Goal: Task Accomplishment & Management: Manage account settings

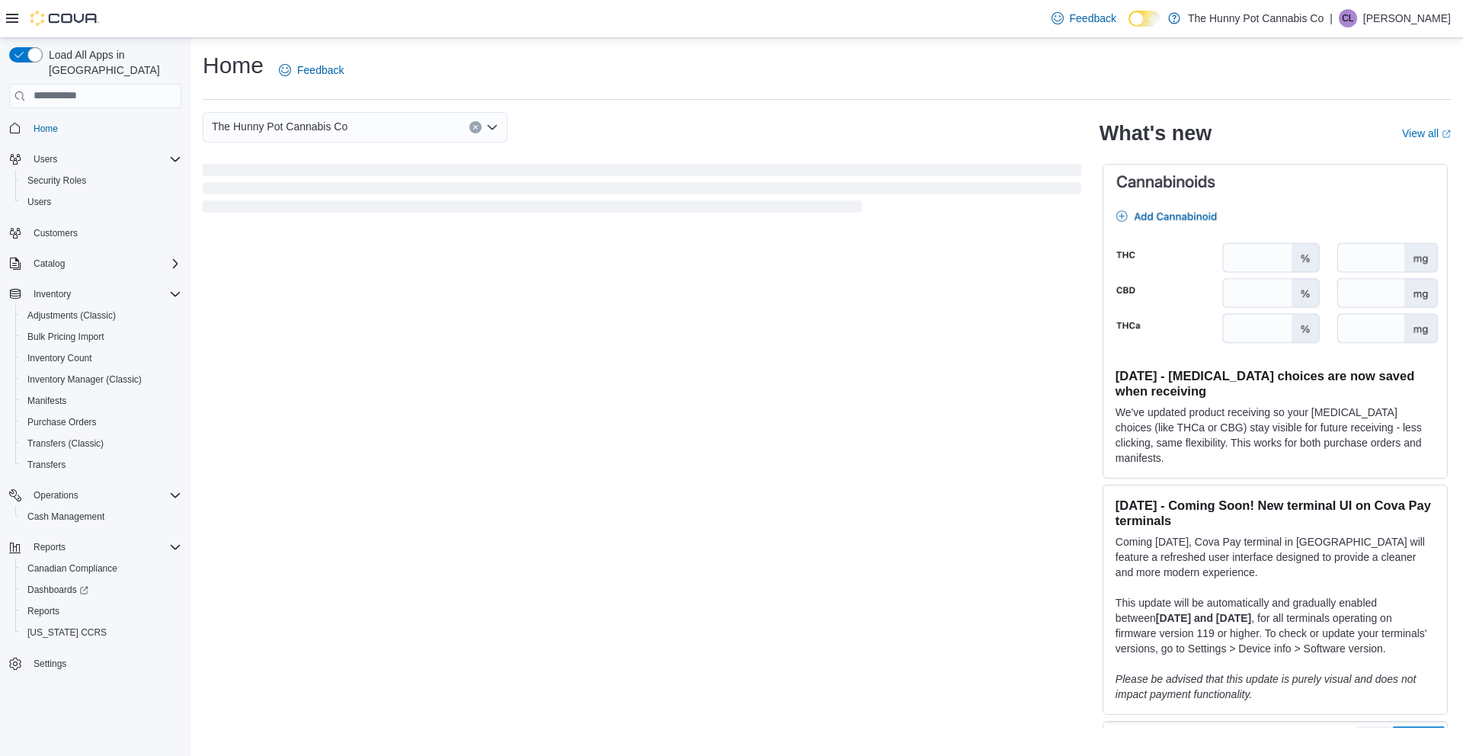
click at [9, 24] on icon at bounding box center [12, 18] width 12 height 12
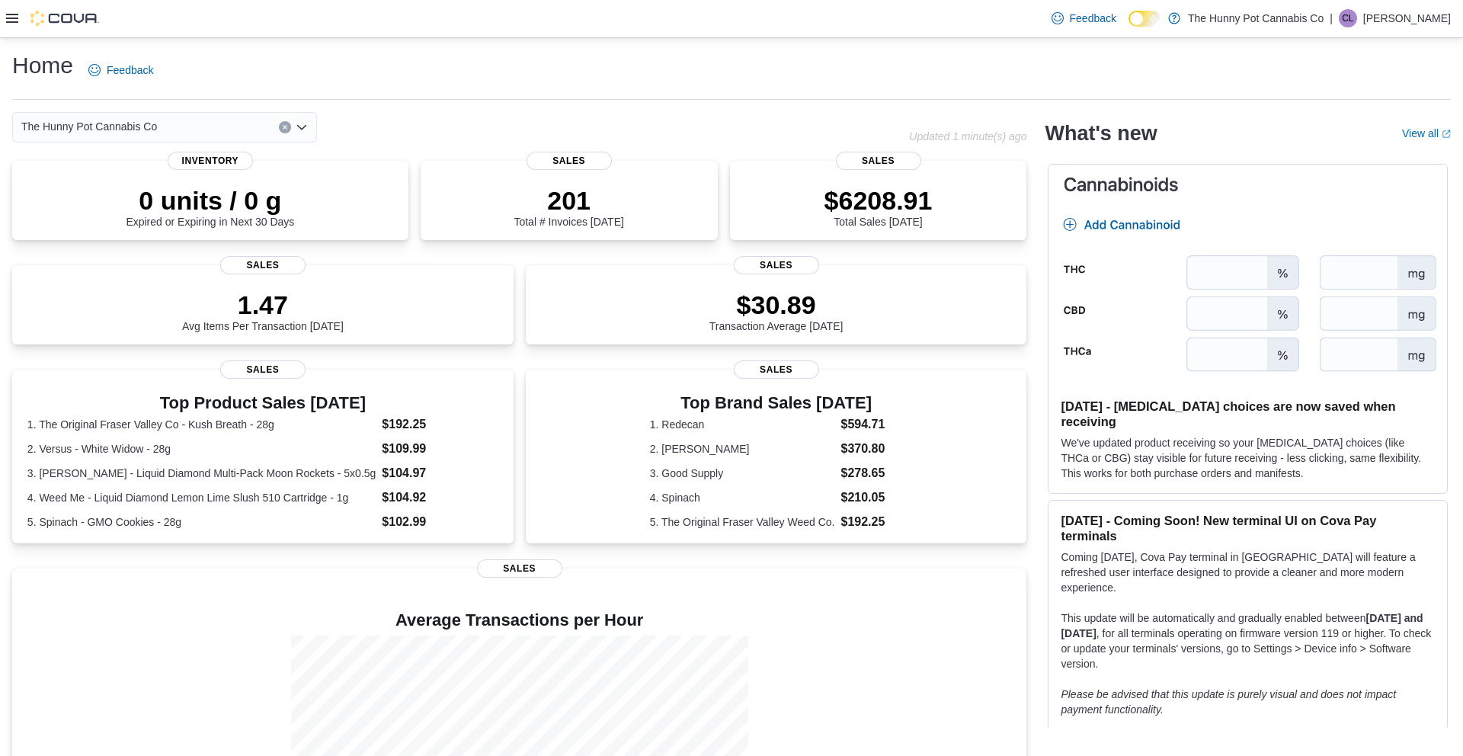
click at [15, 12] on icon at bounding box center [12, 18] width 12 height 12
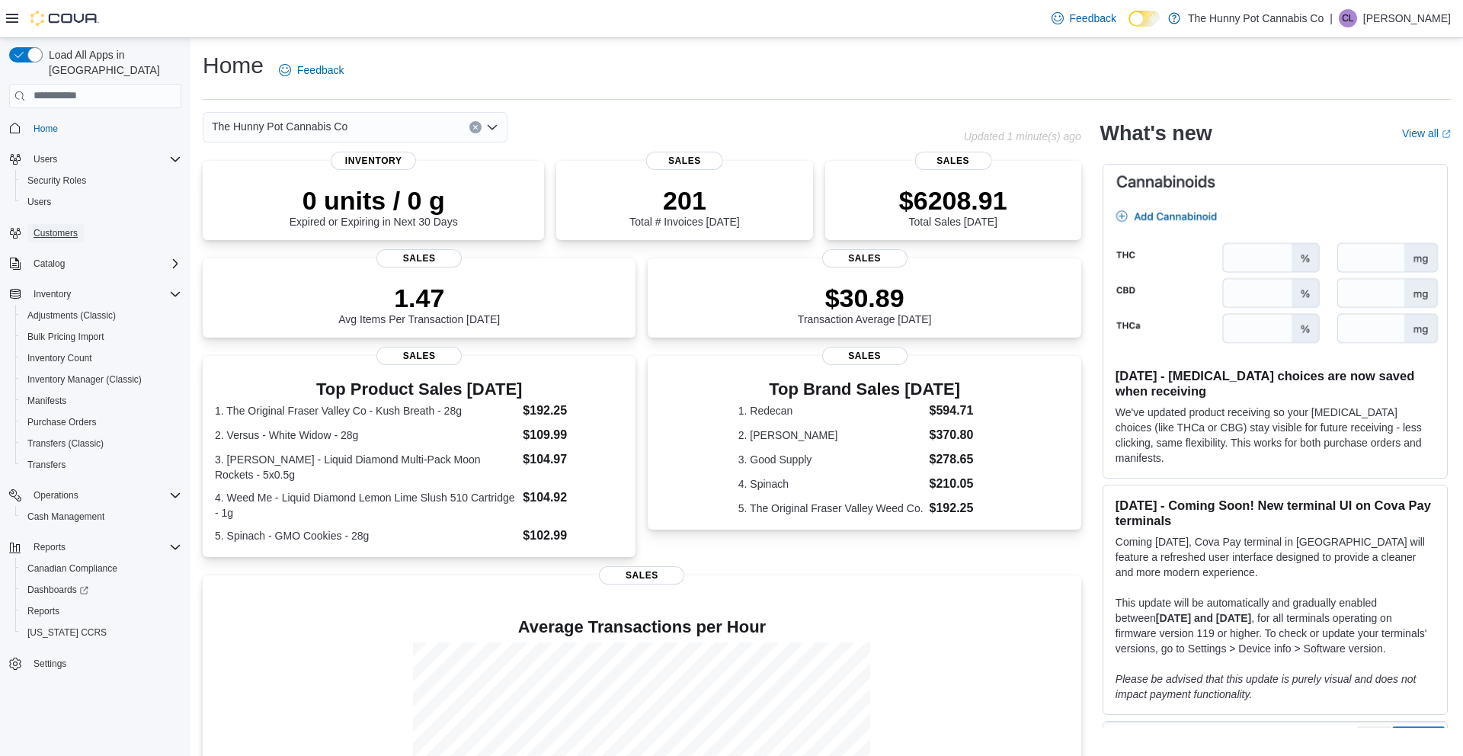
click at [78, 227] on span "Customers" at bounding box center [56, 233] width 44 height 12
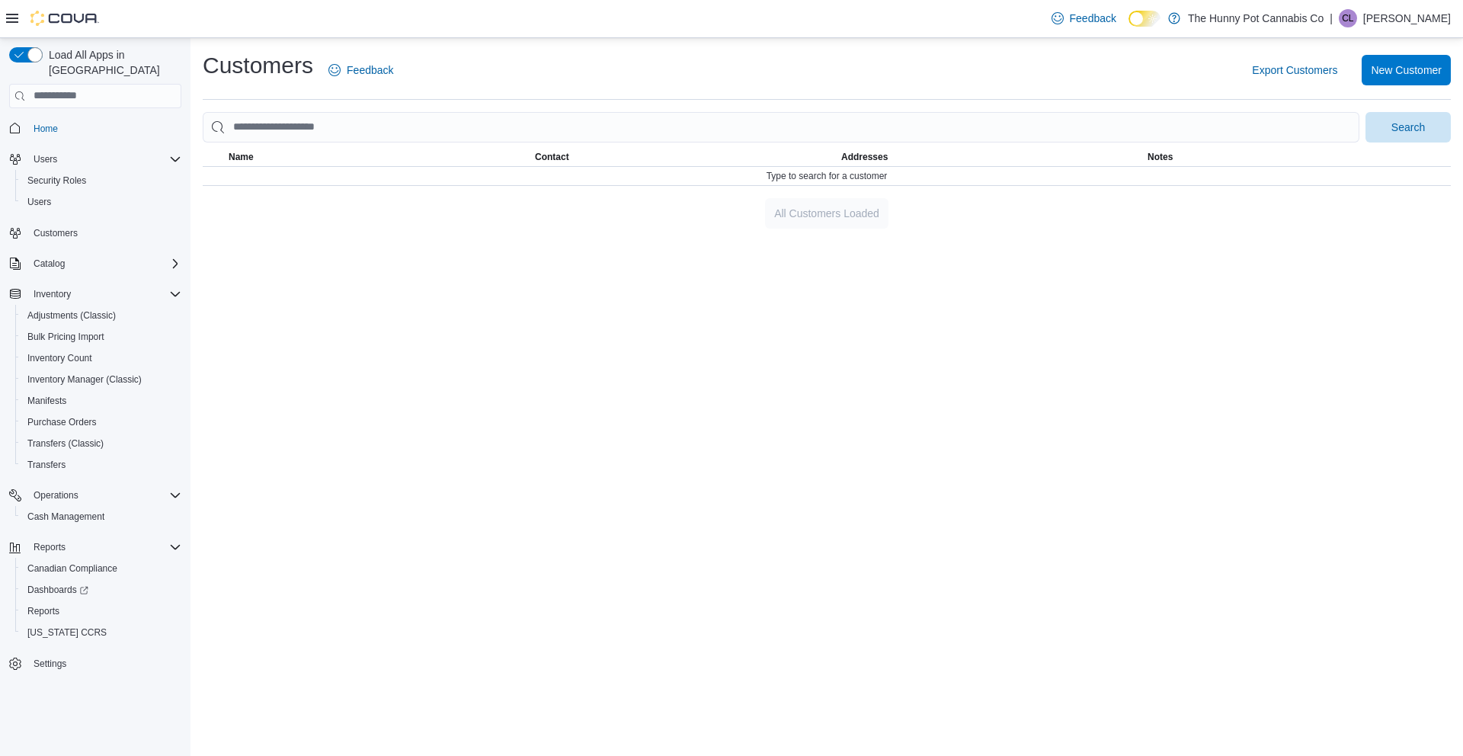
click at [411, 146] on div at bounding box center [827, 145] width 1248 height 6
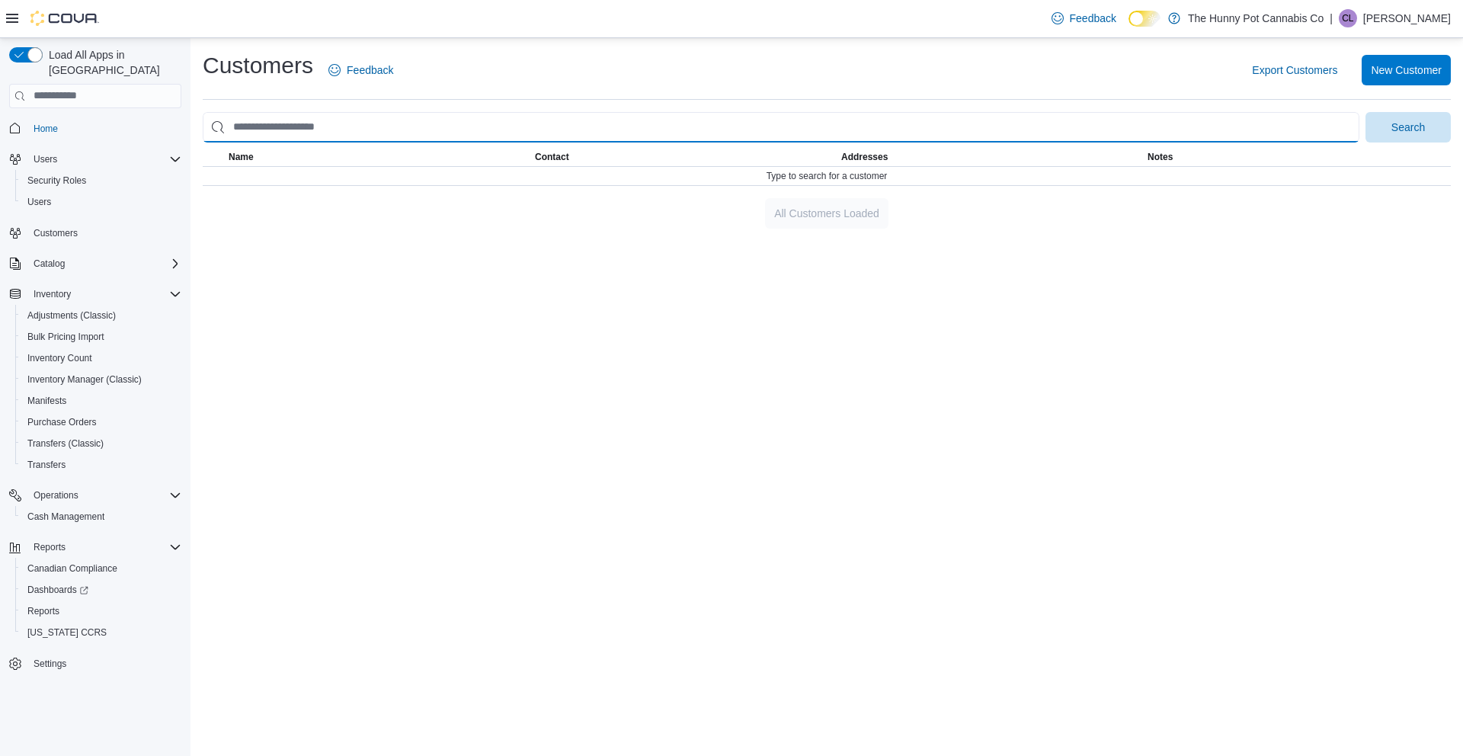
click at [378, 123] on input "search" at bounding box center [781, 127] width 1157 height 30
type input "********"
click at [1365, 112] on button "Search" at bounding box center [1407, 127] width 85 height 30
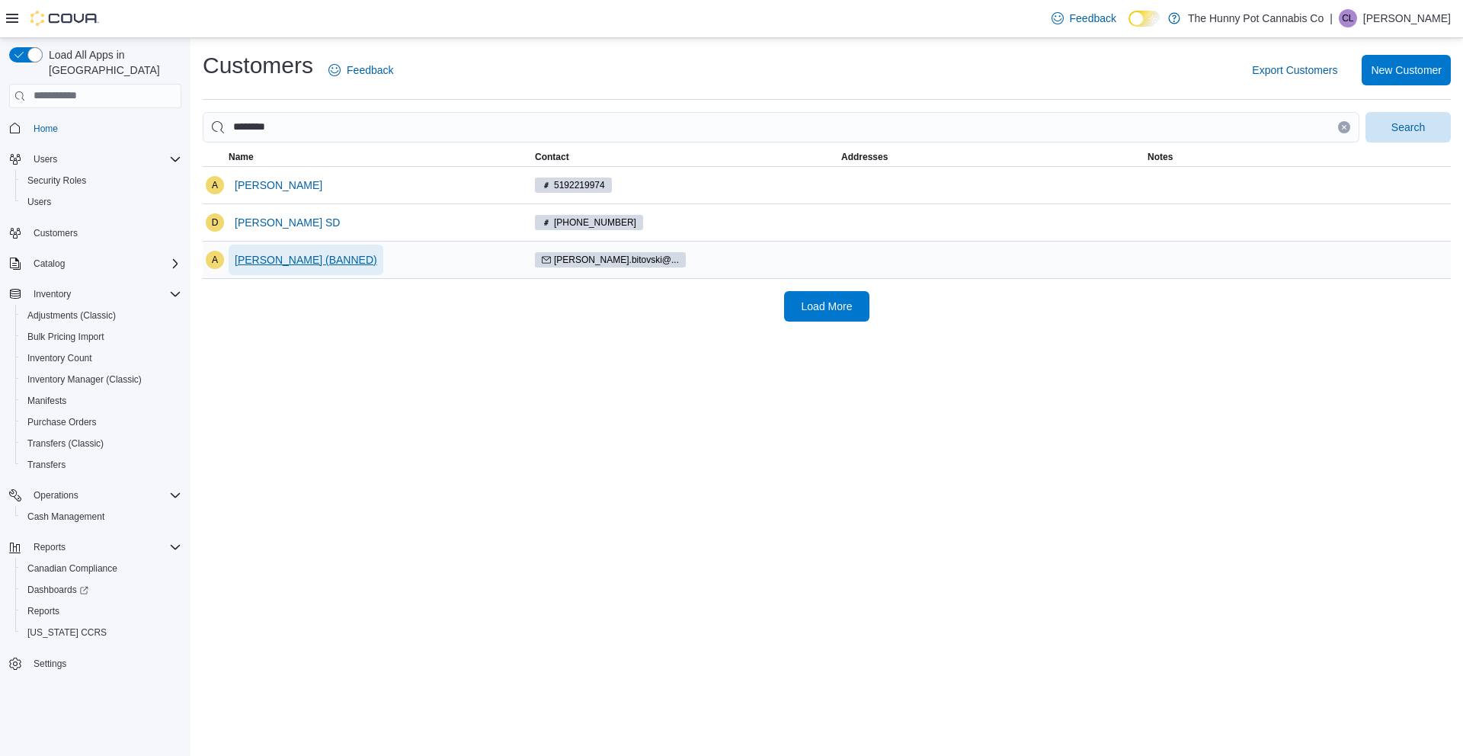
click at [287, 254] on span "[PERSON_NAME] (BANNED)" at bounding box center [306, 259] width 142 height 15
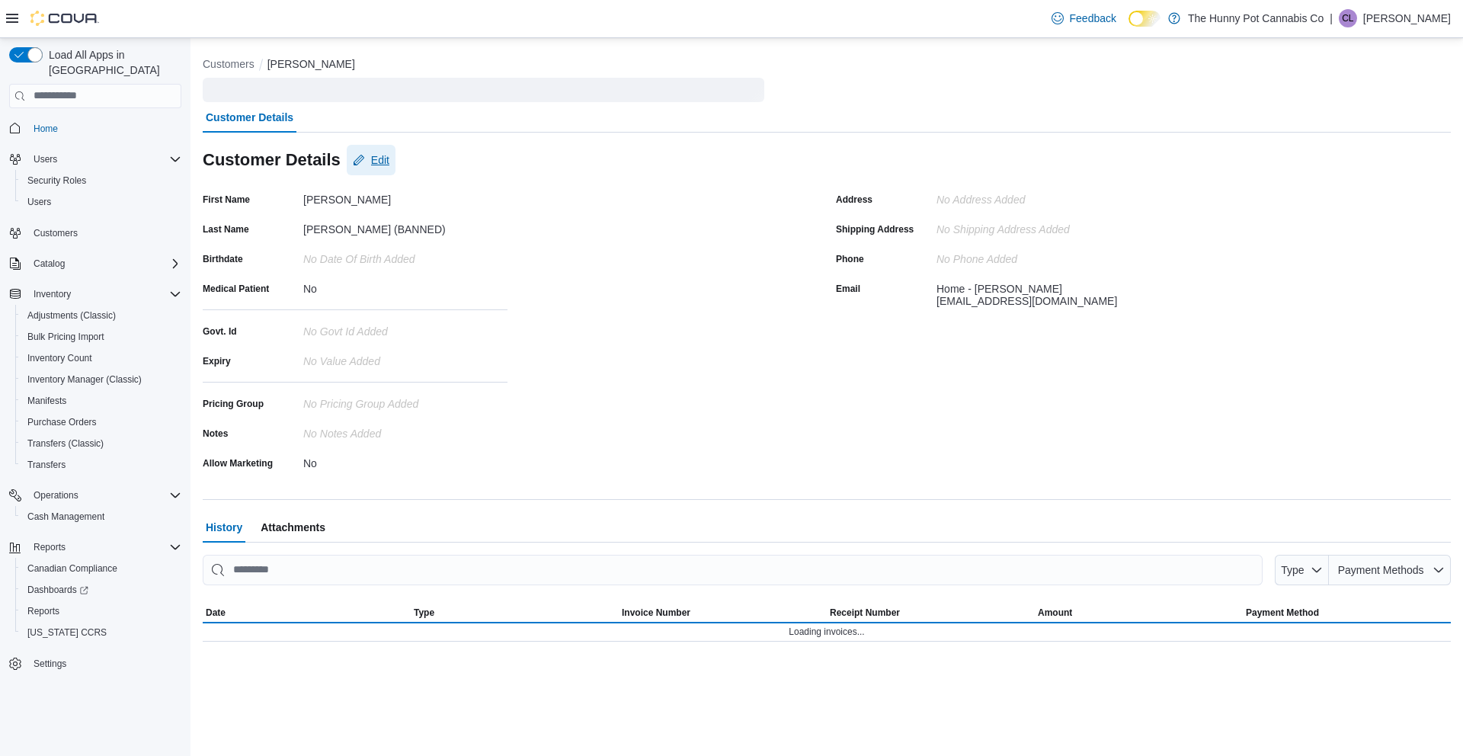
click at [375, 160] on div "Customer Details Edit First Name [PERSON_NAME] Last Name [PERSON_NAME] (BANNED)…" at bounding box center [827, 304] width 1248 height 342
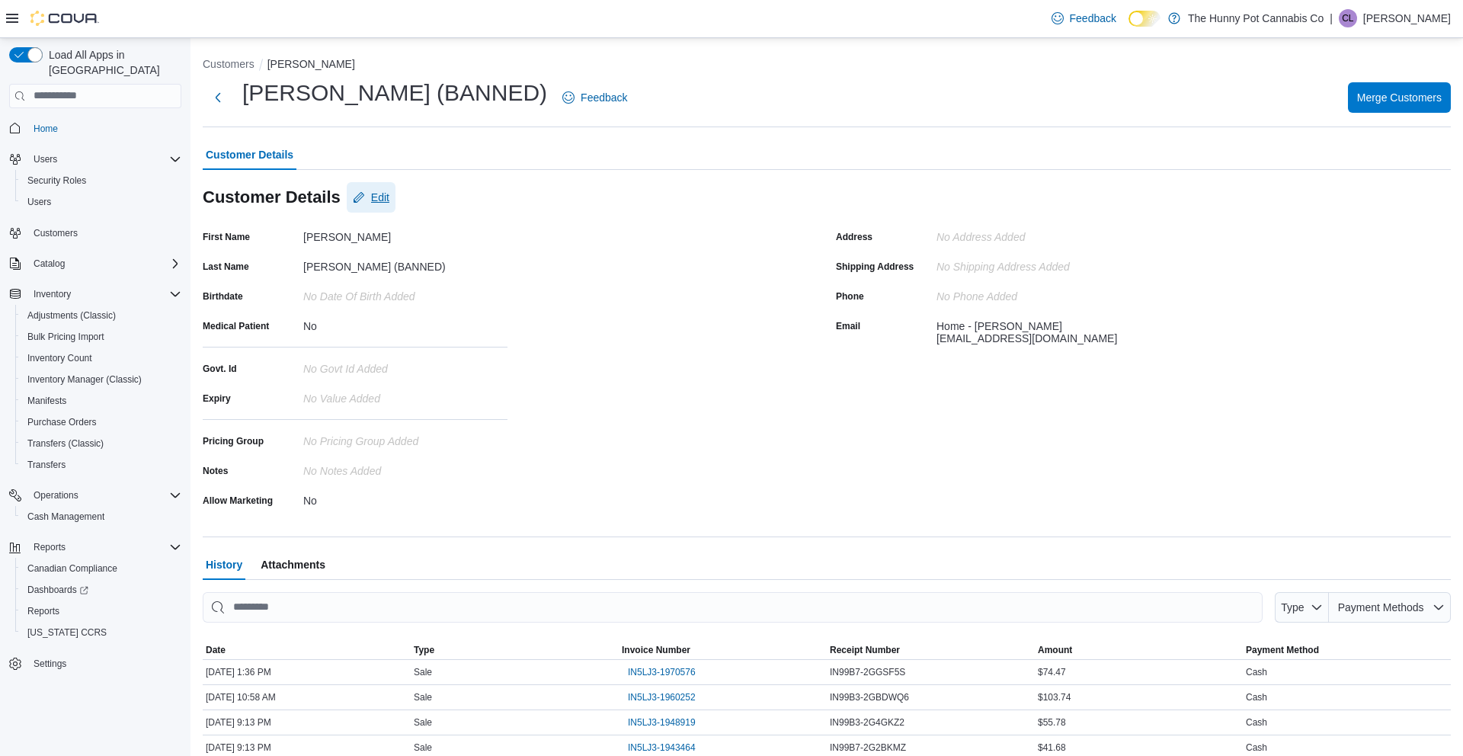
click at [363, 192] on span "Edit" at bounding box center [371, 197] width 37 height 30
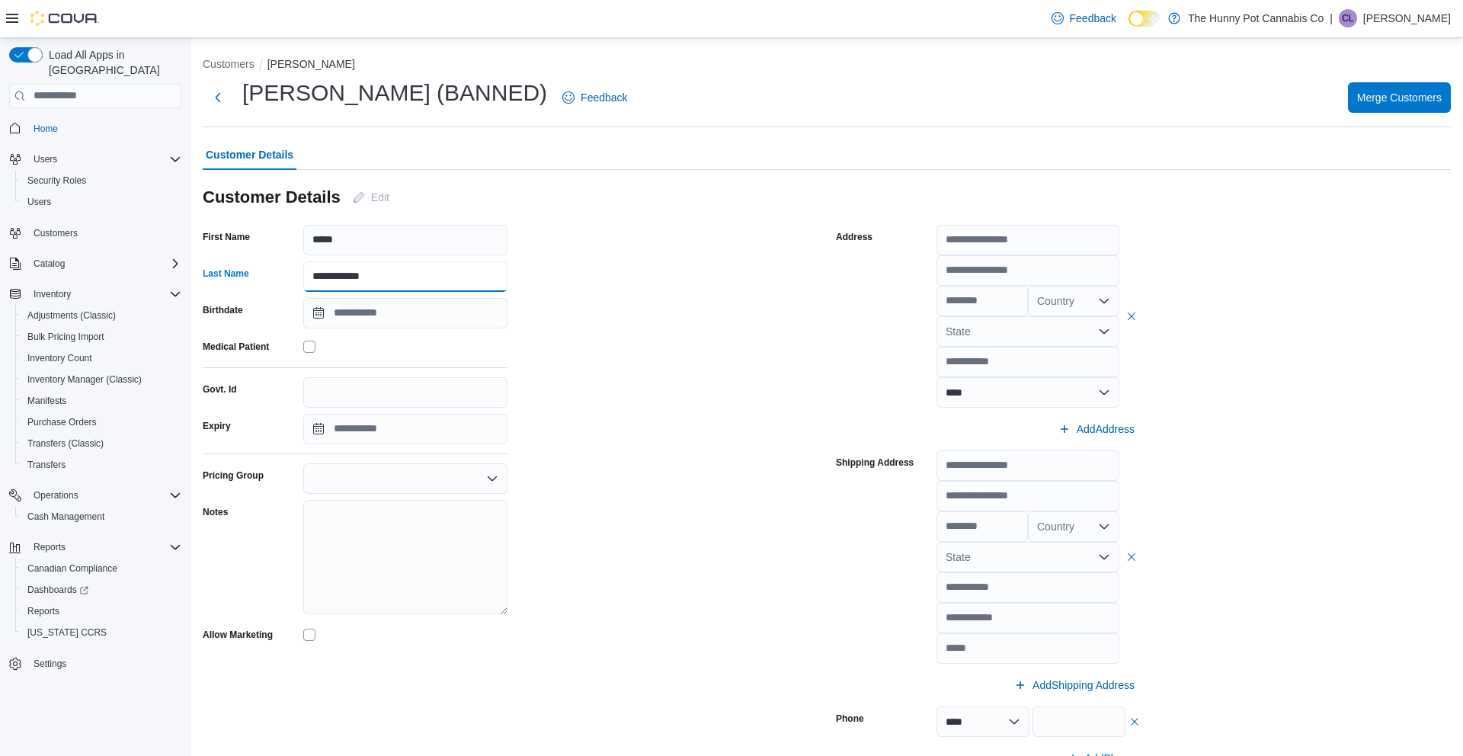
drag, startPoint x: 334, startPoint y: 278, endPoint x: 491, endPoint y: 277, distance: 157.0
click at [491, 277] on input "**********" at bounding box center [405, 276] width 204 height 30
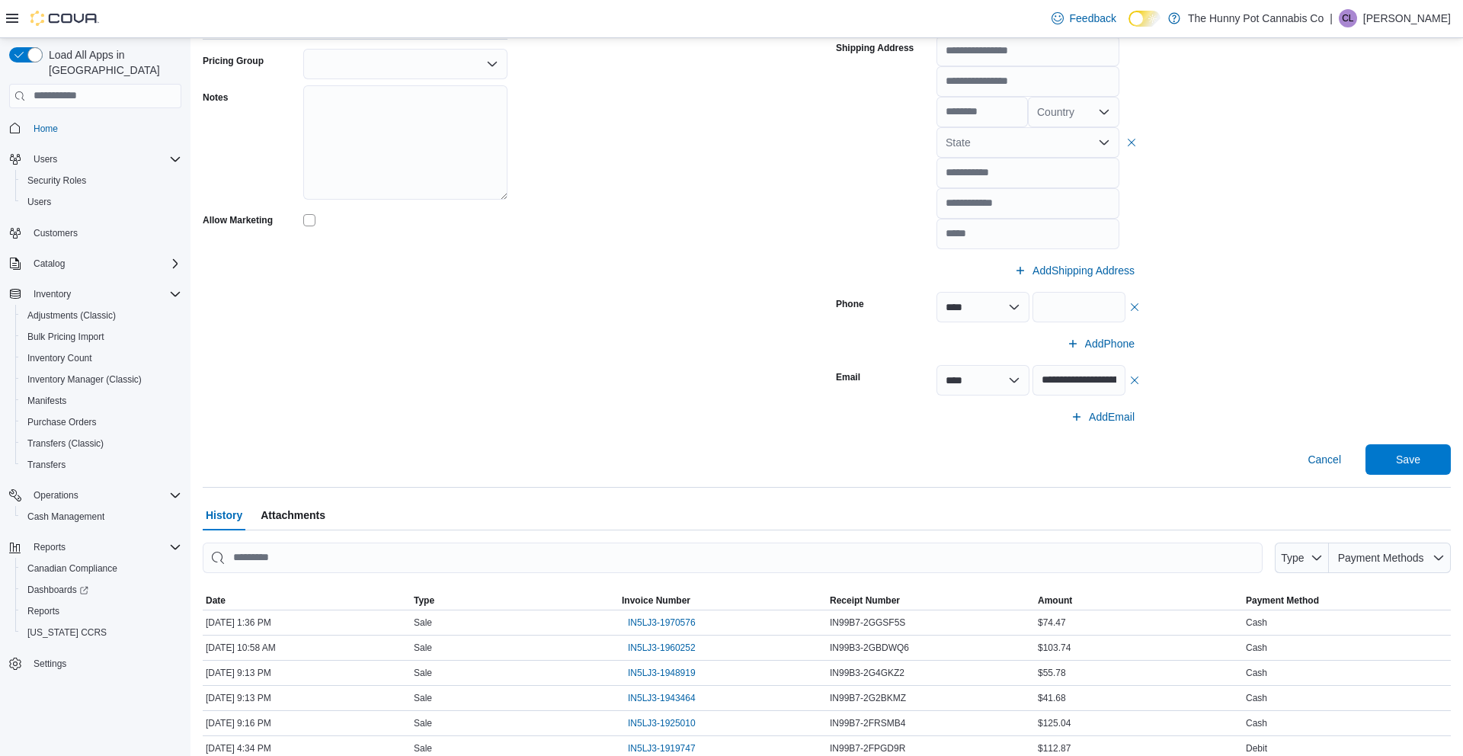
scroll to position [569, 0]
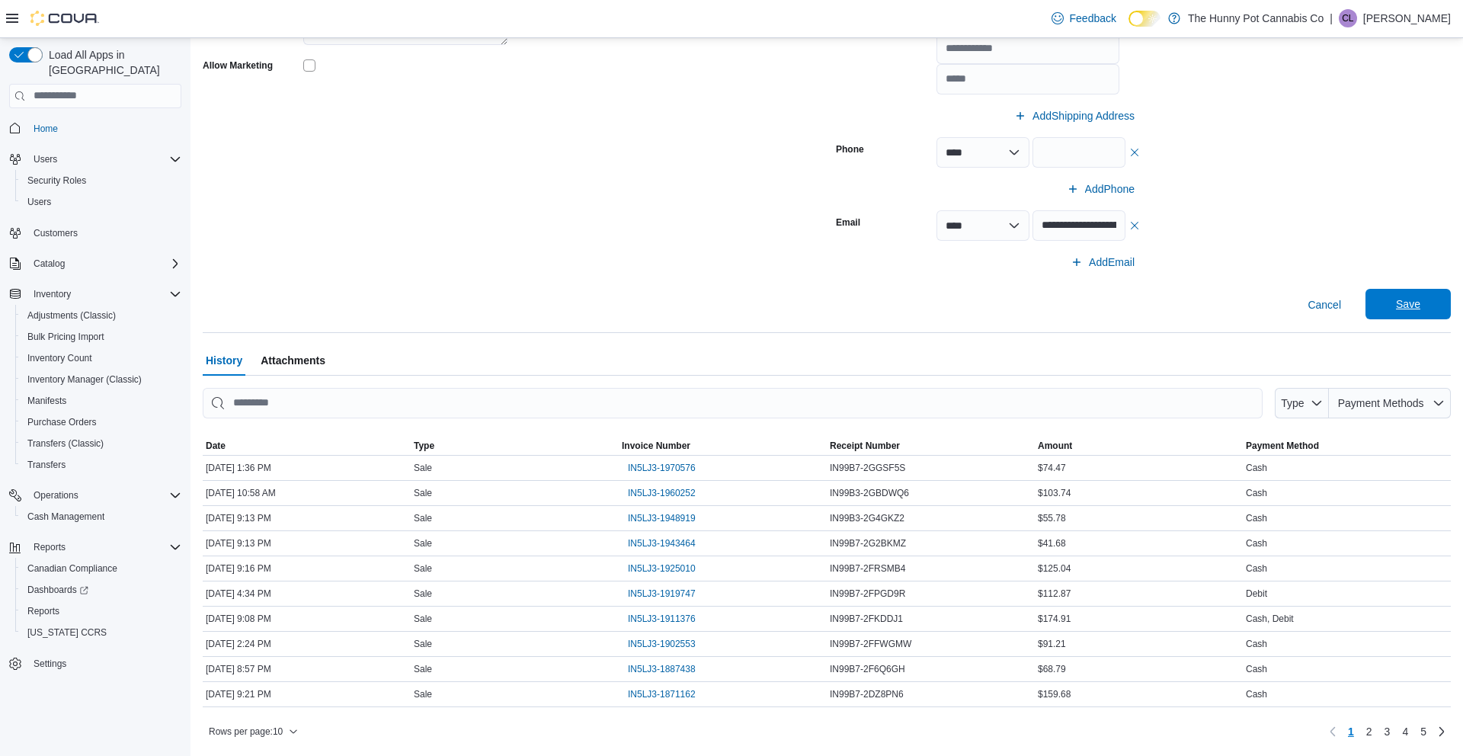
type input "***"
click at [1398, 310] on span "Save" at bounding box center [1408, 303] width 24 height 15
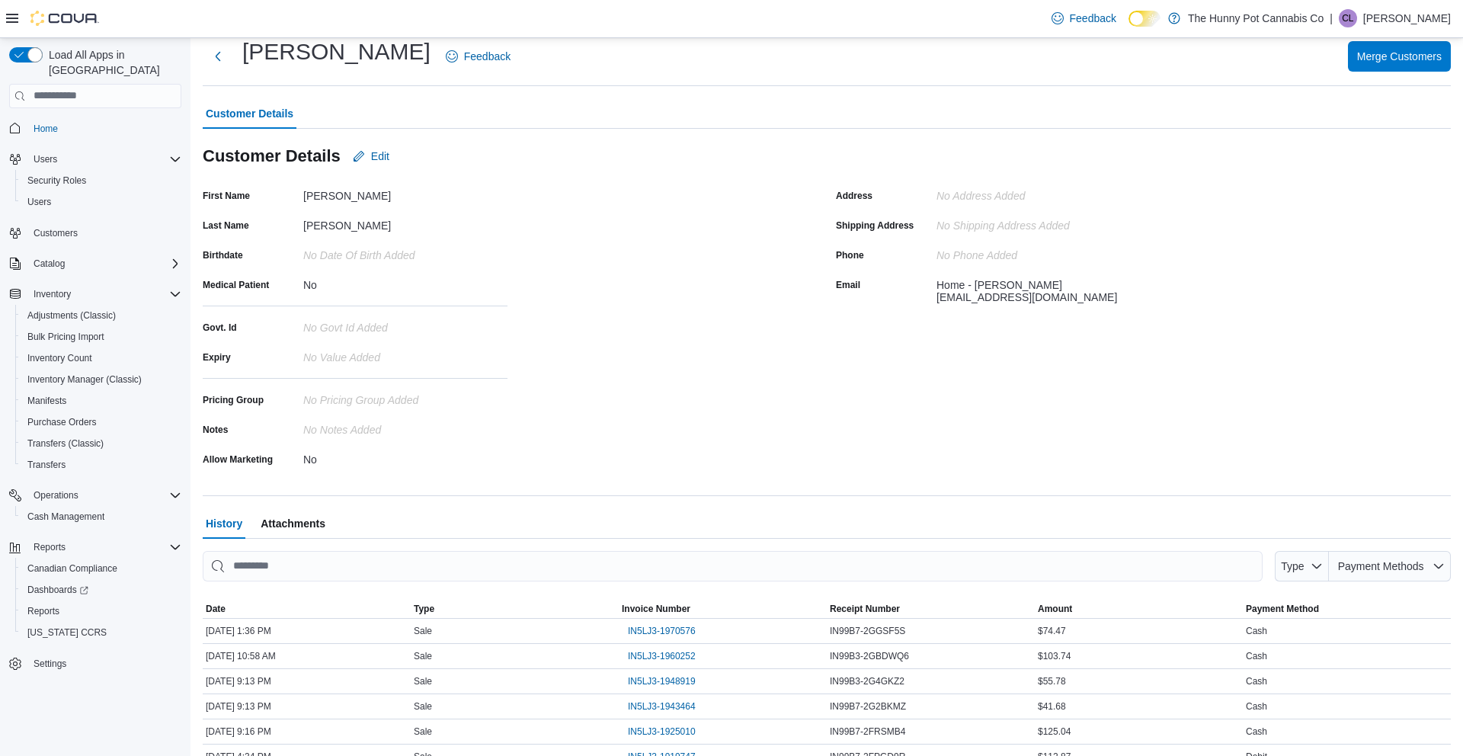
scroll to position [0, 0]
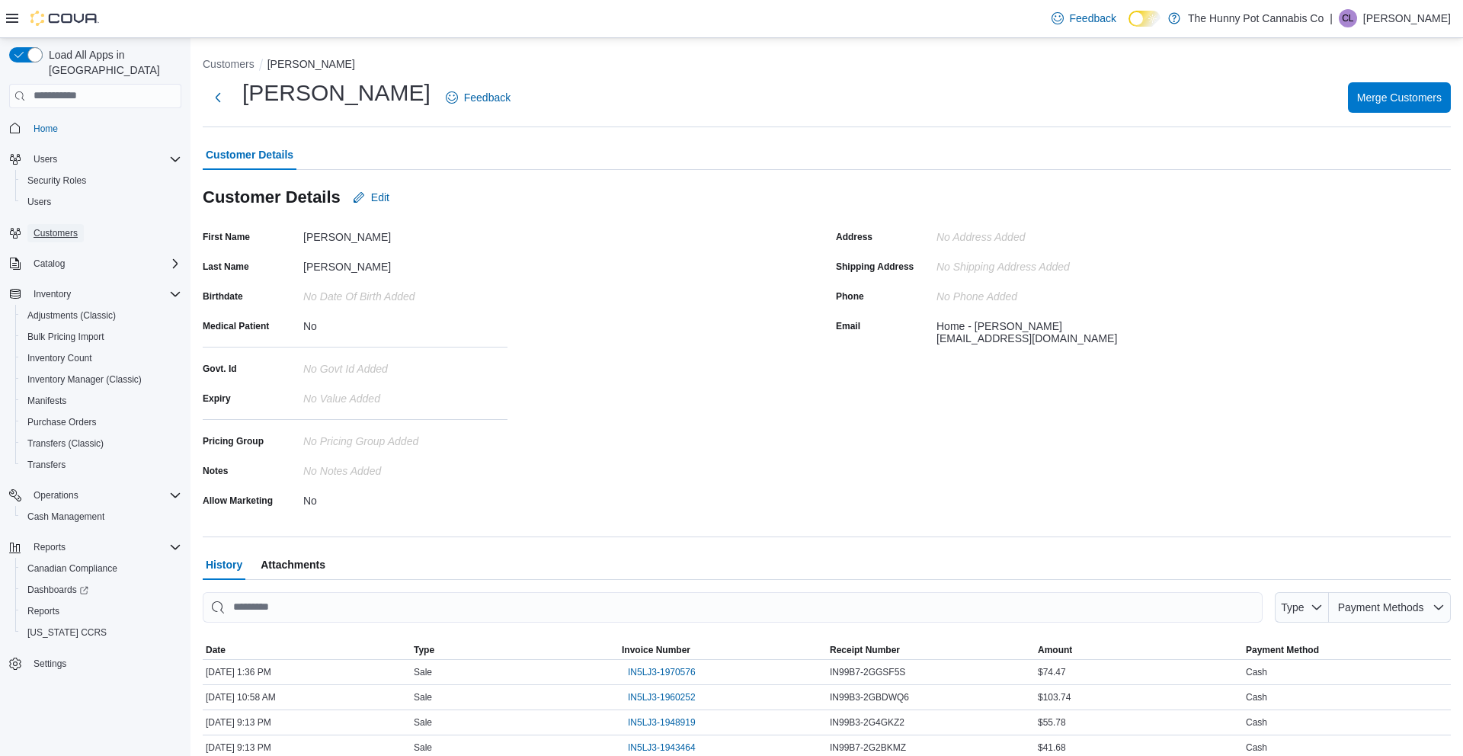
click at [62, 227] on span "Customers" at bounding box center [56, 233] width 44 height 12
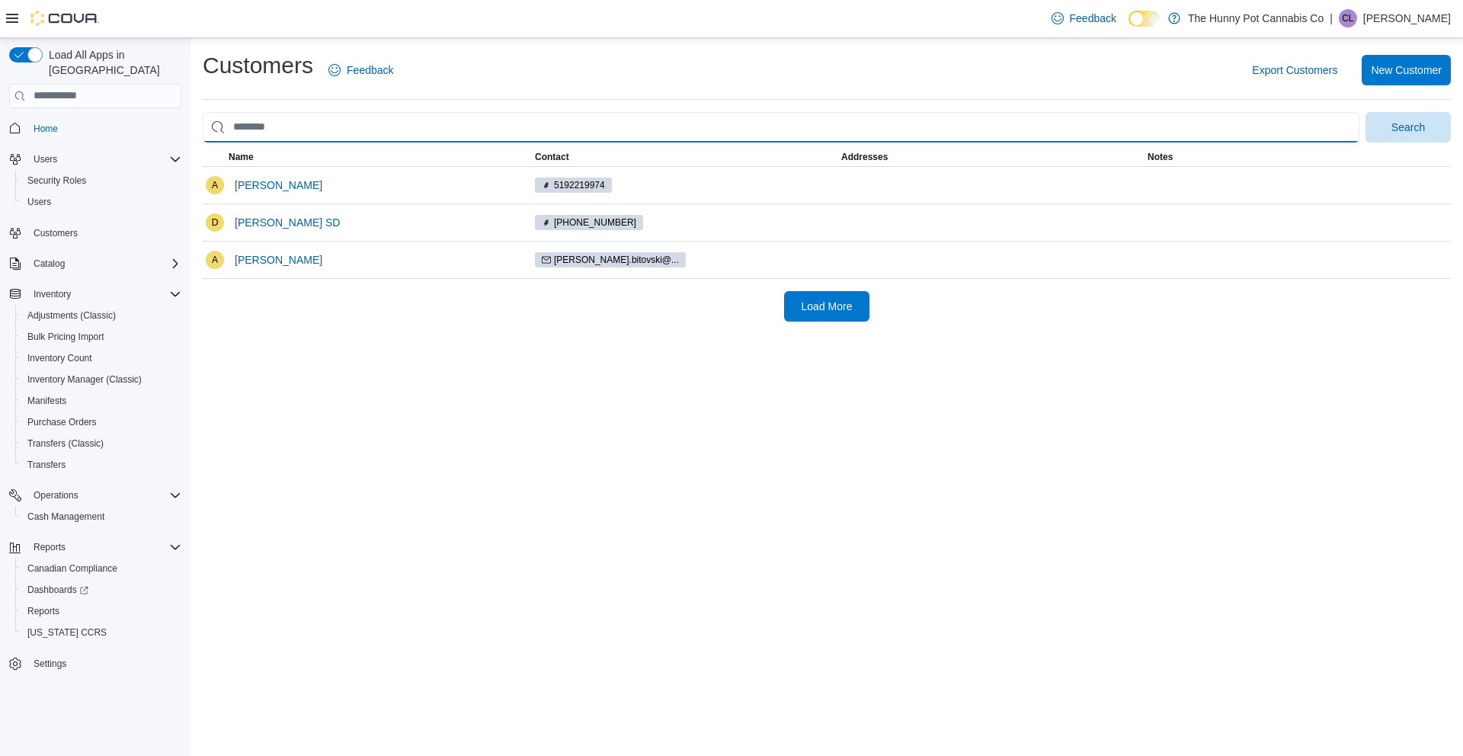
click at [268, 118] on input "search" at bounding box center [781, 127] width 1157 height 30
type input "*"
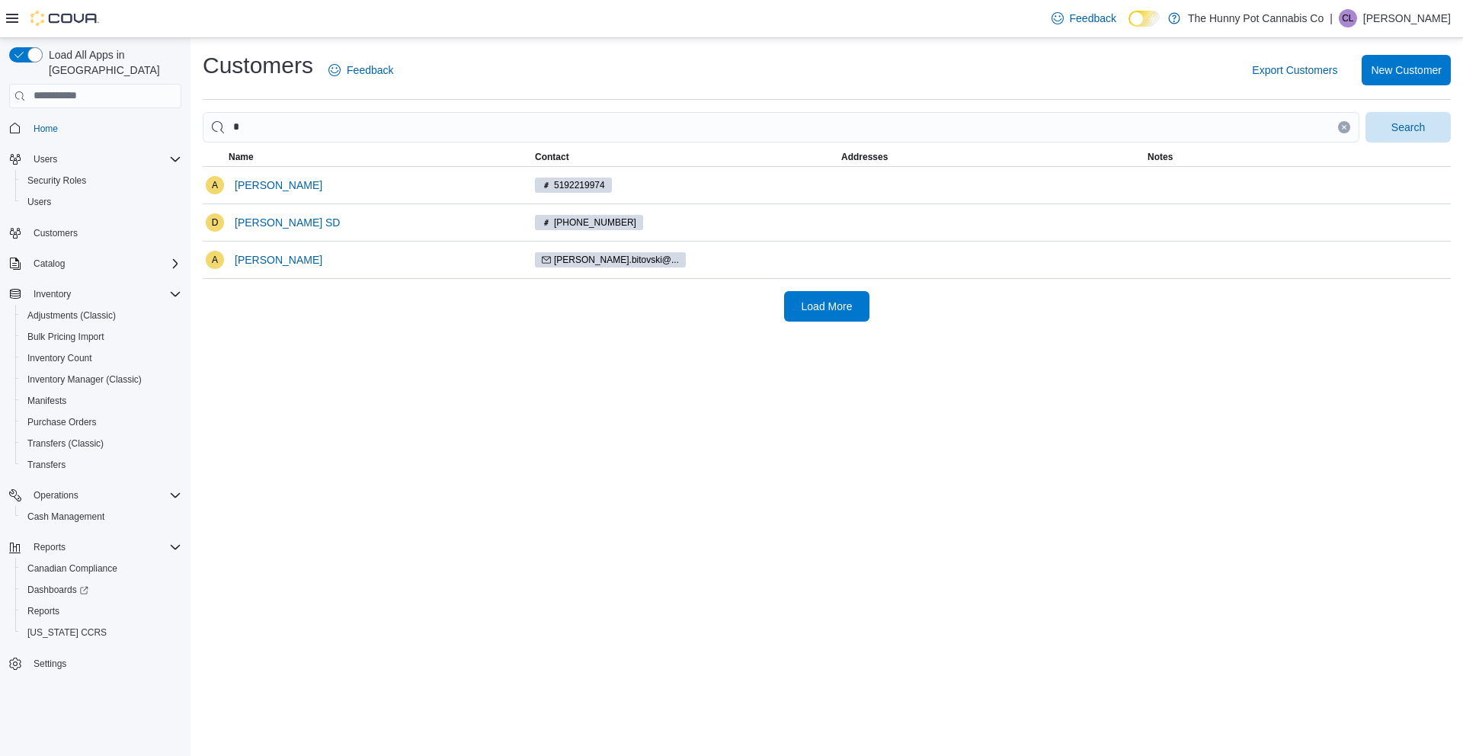
click at [460, 418] on div "Customers Feedback Export Customers New Customer * Search This table contains 3…" at bounding box center [826, 397] width 1272 height 718
click at [267, 192] on span "[PERSON_NAME]" at bounding box center [279, 185] width 88 height 30
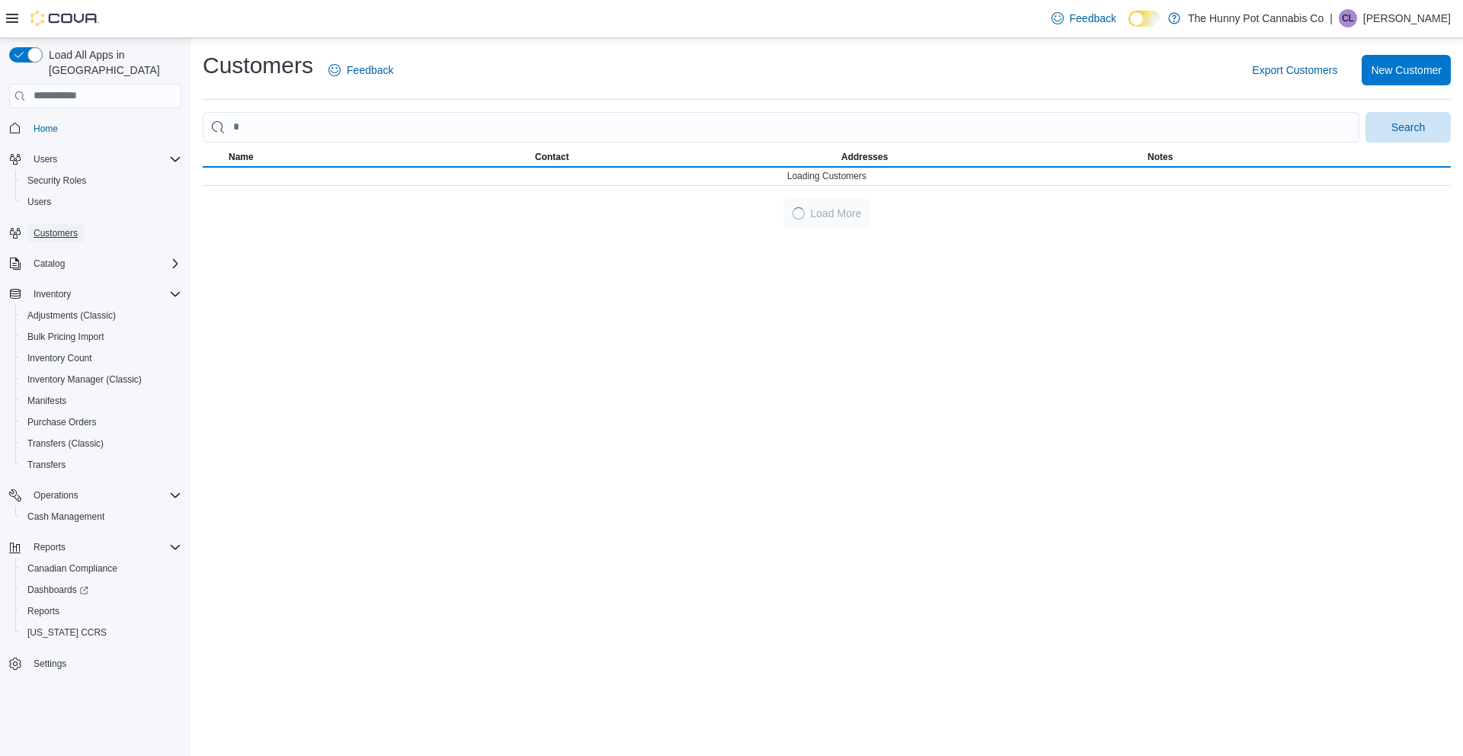
click at [68, 227] on span "Customers" at bounding box center [56, 233] width 44 height 12
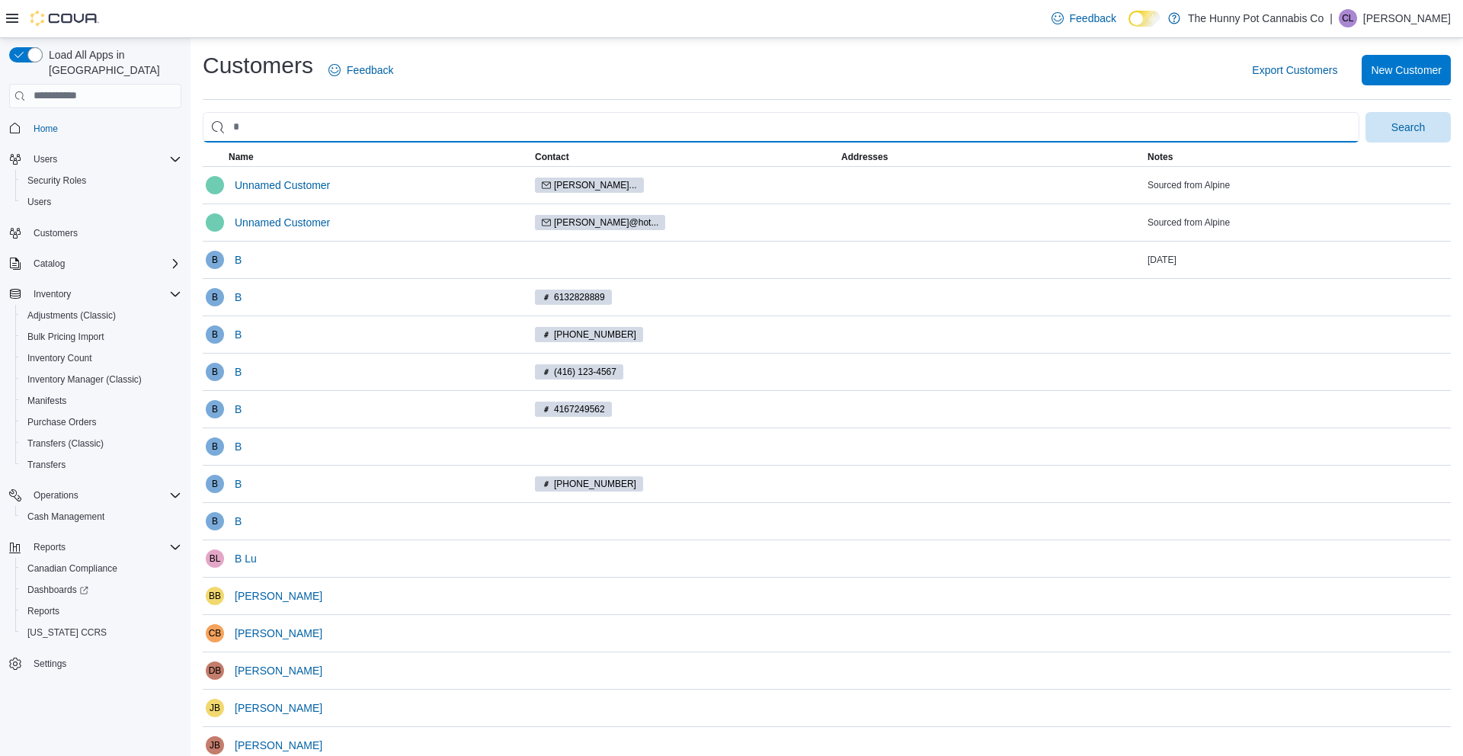
drag, startPoint x: 266, startPoint y: 120, endPoint x: 235, endPoint y: 120, distance: 30.5
click at [238, 120] on input "search" at bounding box center [781, 127] width 1157 height 30
click at [235, 120] on input "search" at bounding box center [781, 127] width 1157 height 30
type input "******"
click at [1365, 112] on button "Search" at bounding box center [1407, 127] width 85 height 30
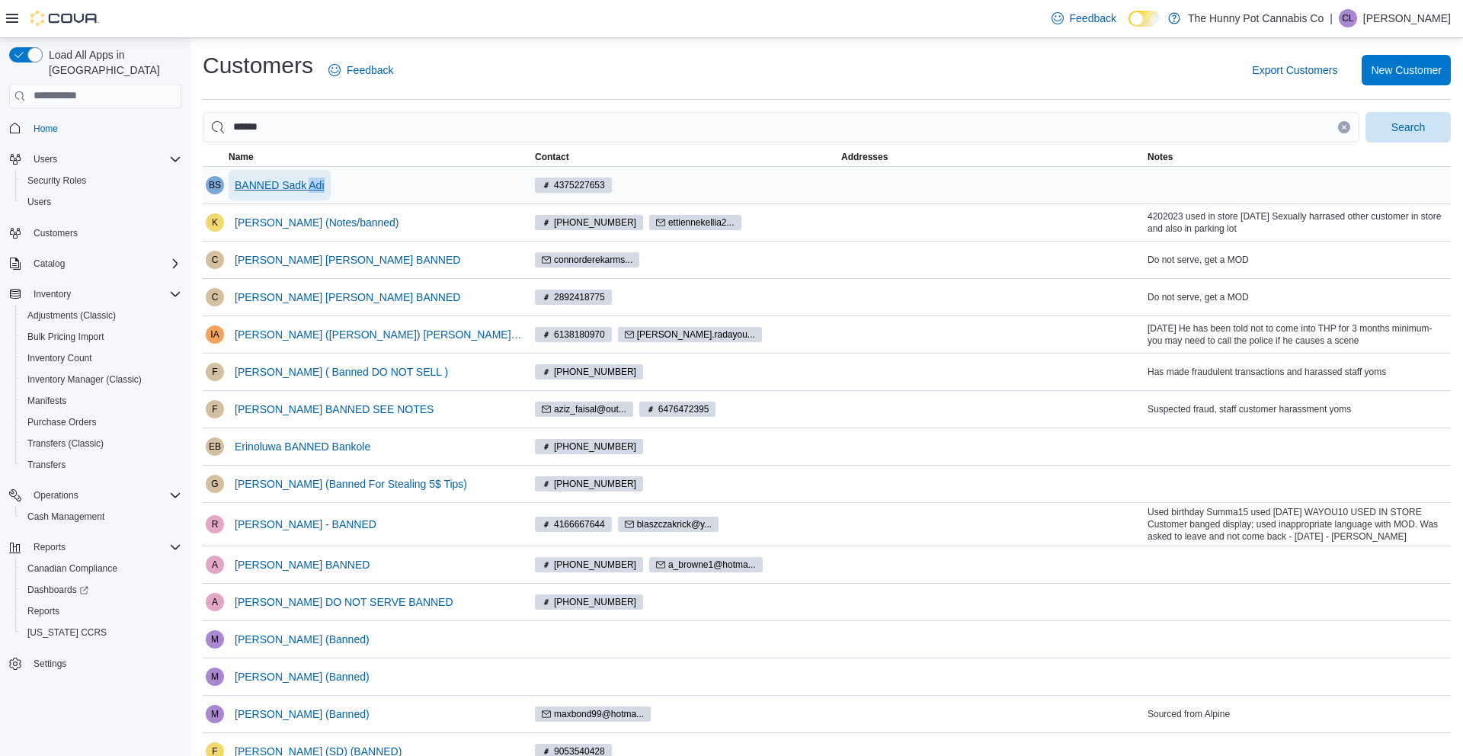
click at [274, 184] on span "BANNED Sadk Adi" at bounding box center [280, 185] width 90 height 15
click at [601, 222] on span "[PHONE_NUMBER]" at bounding box center [595, 223] width 82 height 14
click at [371, 225] on span "[PERSON_NAME] (Notes/banned)" at bounding box center [317, 222] width 165 height 15
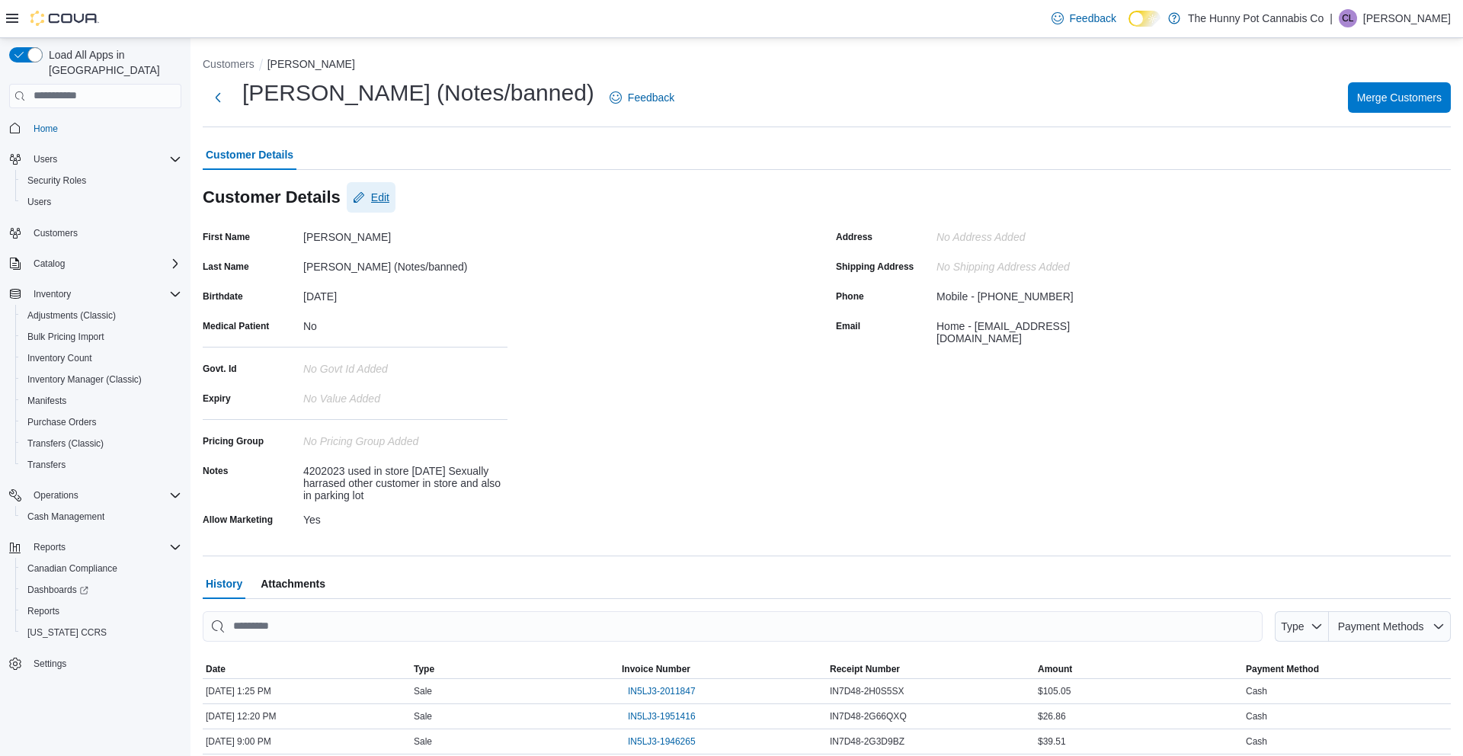
click at [374, 190] on span "Edit" at bounding box center [380, 197] width 18 height 15
select select "******"
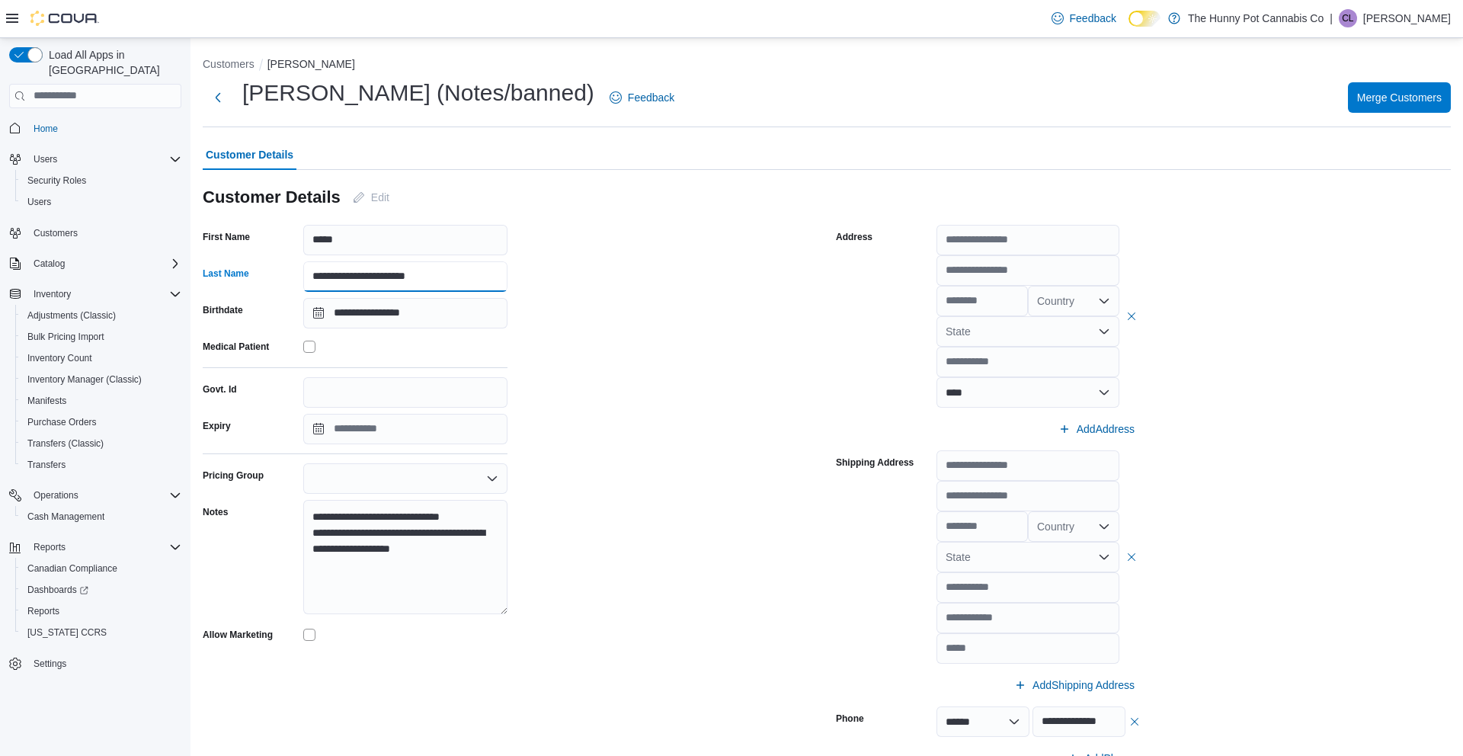
drag, startPoint x: 366, startPoint y: 278, endPoint x: 599, endPoint y: 292, distance: 233.6
click at [599, 292] on div "**********" at bounding box center [510, 536] width 615 height 622
type input "*********"
drag, startPoint x: 462, startPoint y: 552, endPoint x: 211, endPoint y: 452, distance: 270.5
click at [211, 452] on div "**********" at bounding box center [355, 435] width 305 height 421
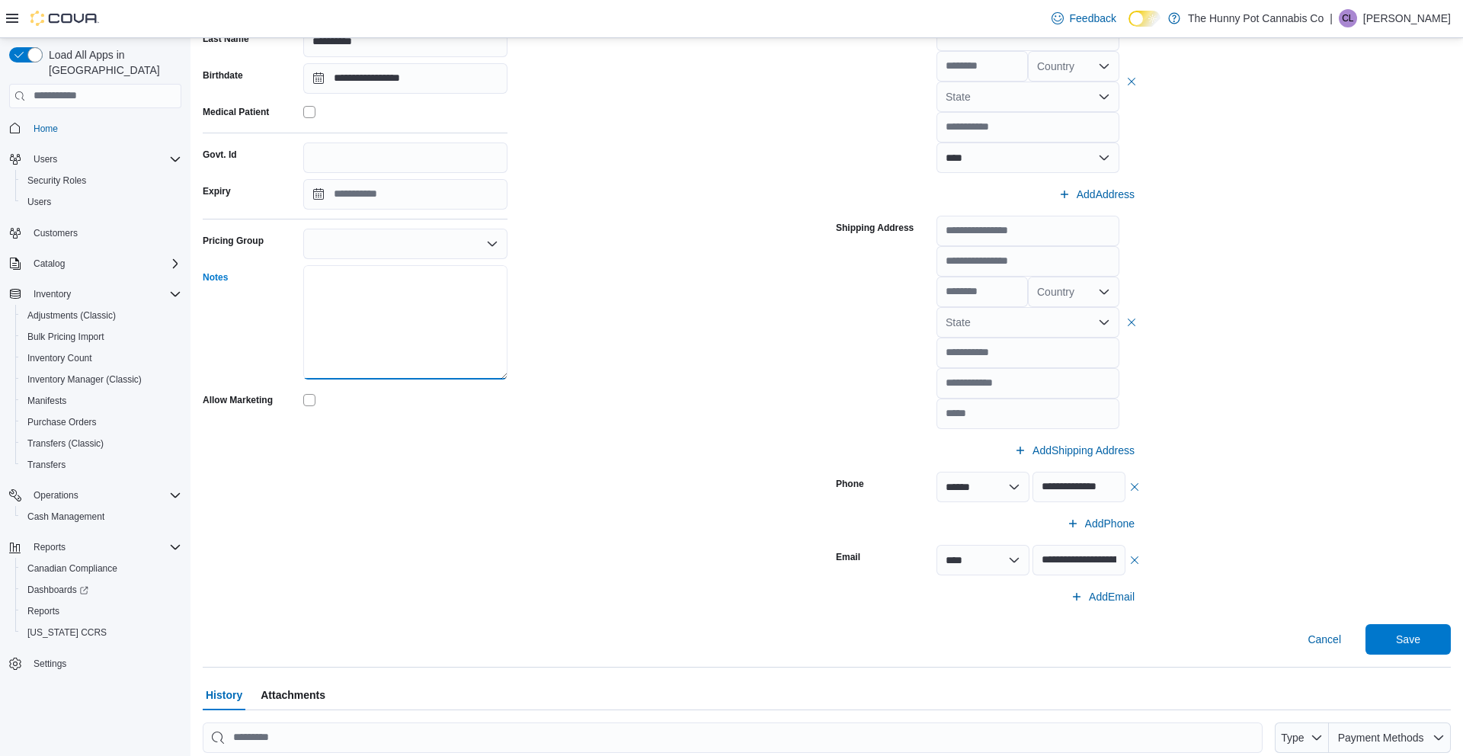
scroll to position [457, 0]
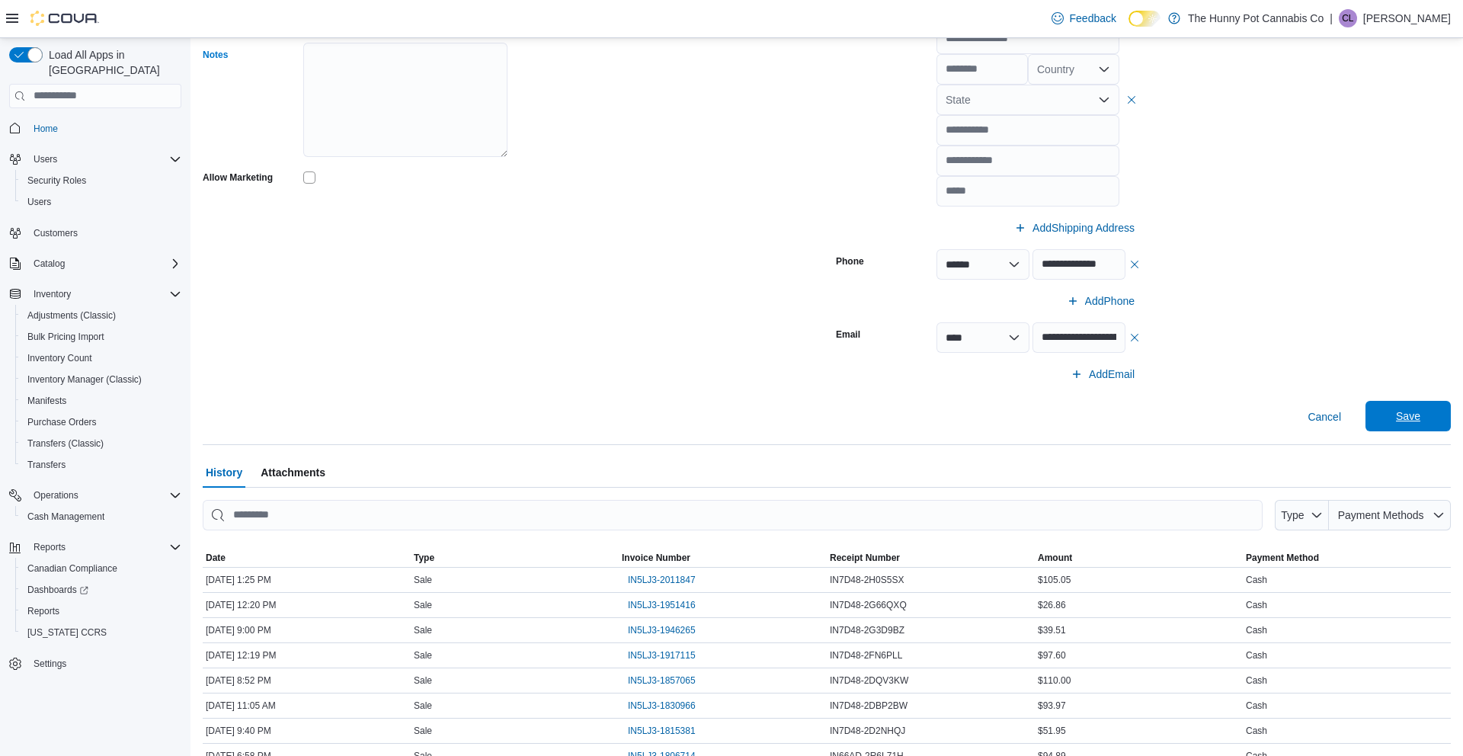
click at [1405, 410] on span "Save" at bounding box center [1408, 415] width 24 height 15
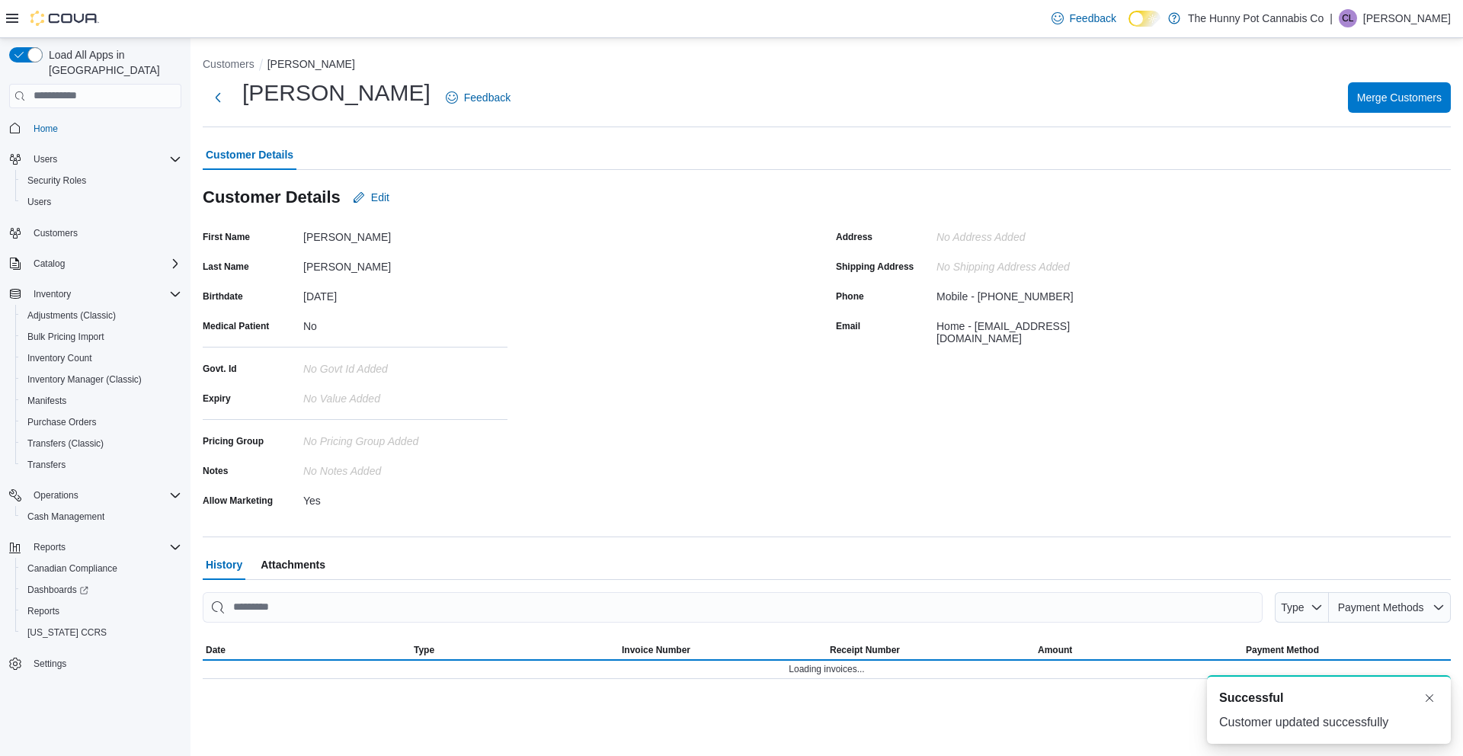
scroll to position [0, 0]
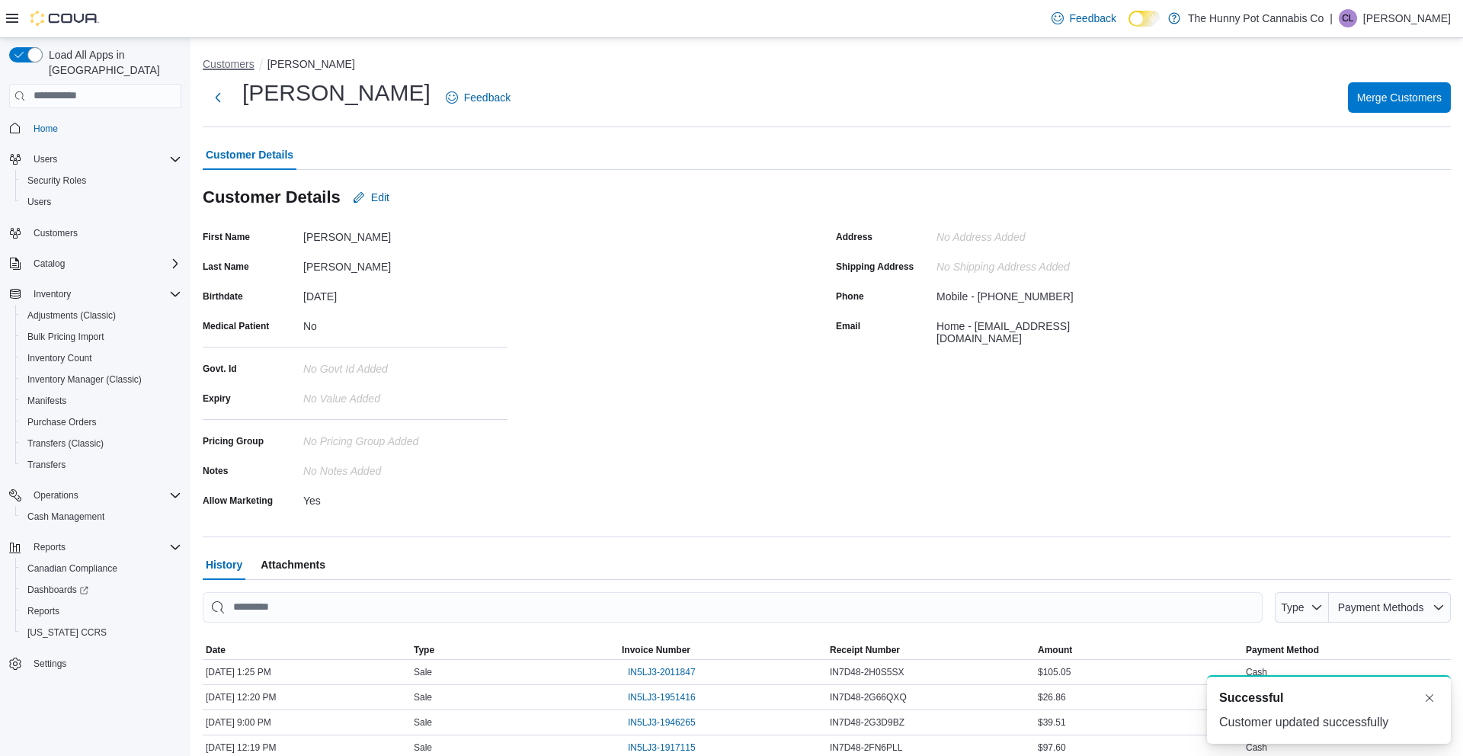
click at [217, 62] on button "Customers" at bounding box center [229, 64] width 52 height 12
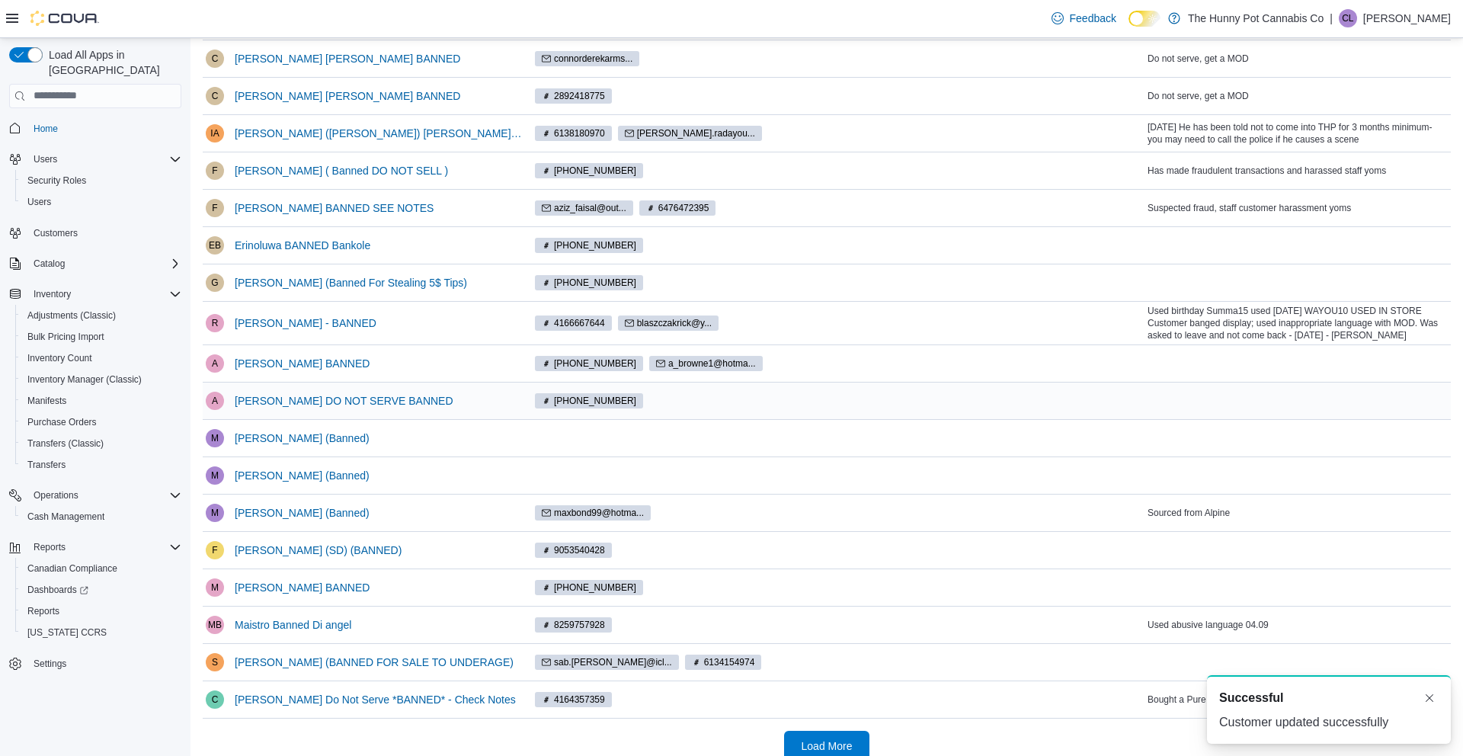
scroll to position [219, 0]
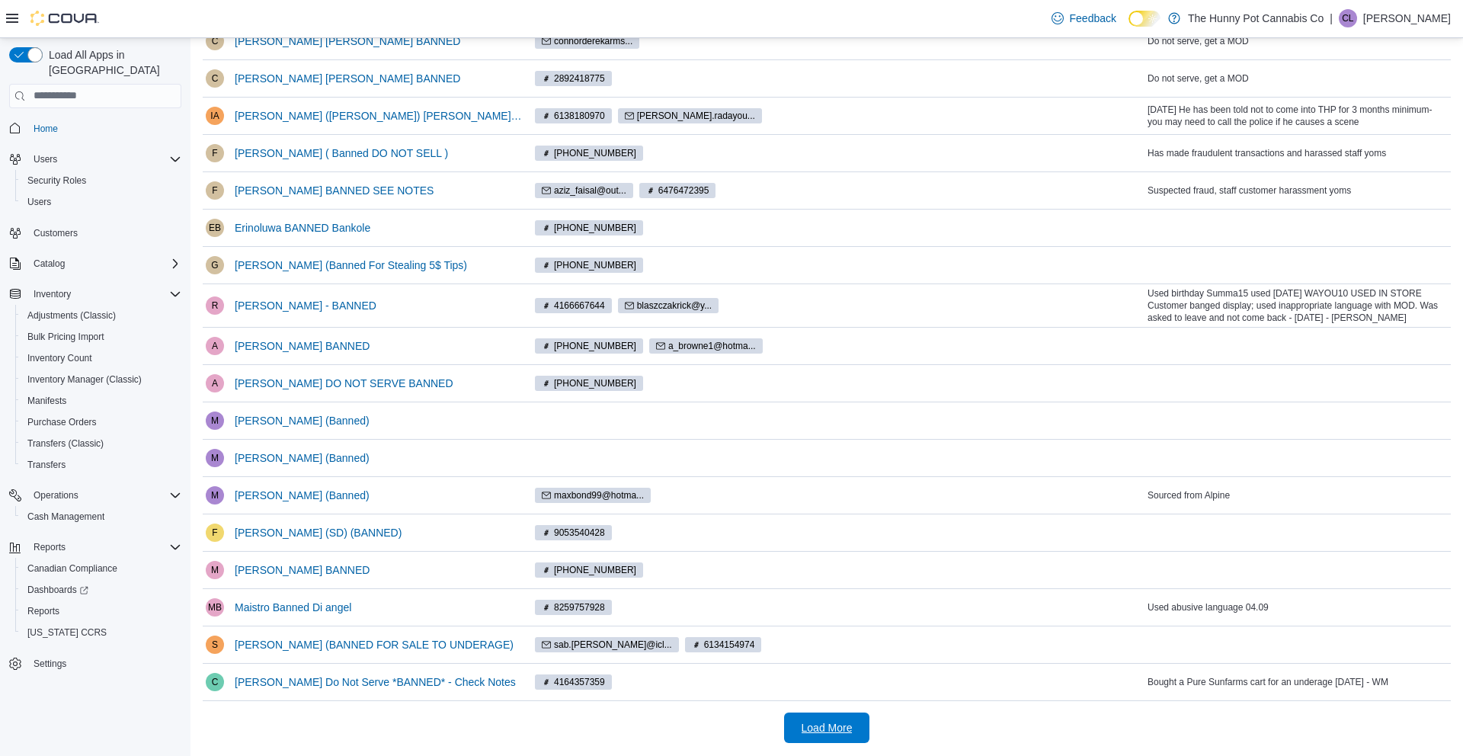
click at [803, 722] on span "Load More" at bounding box center [827, 727] width 51 height 15
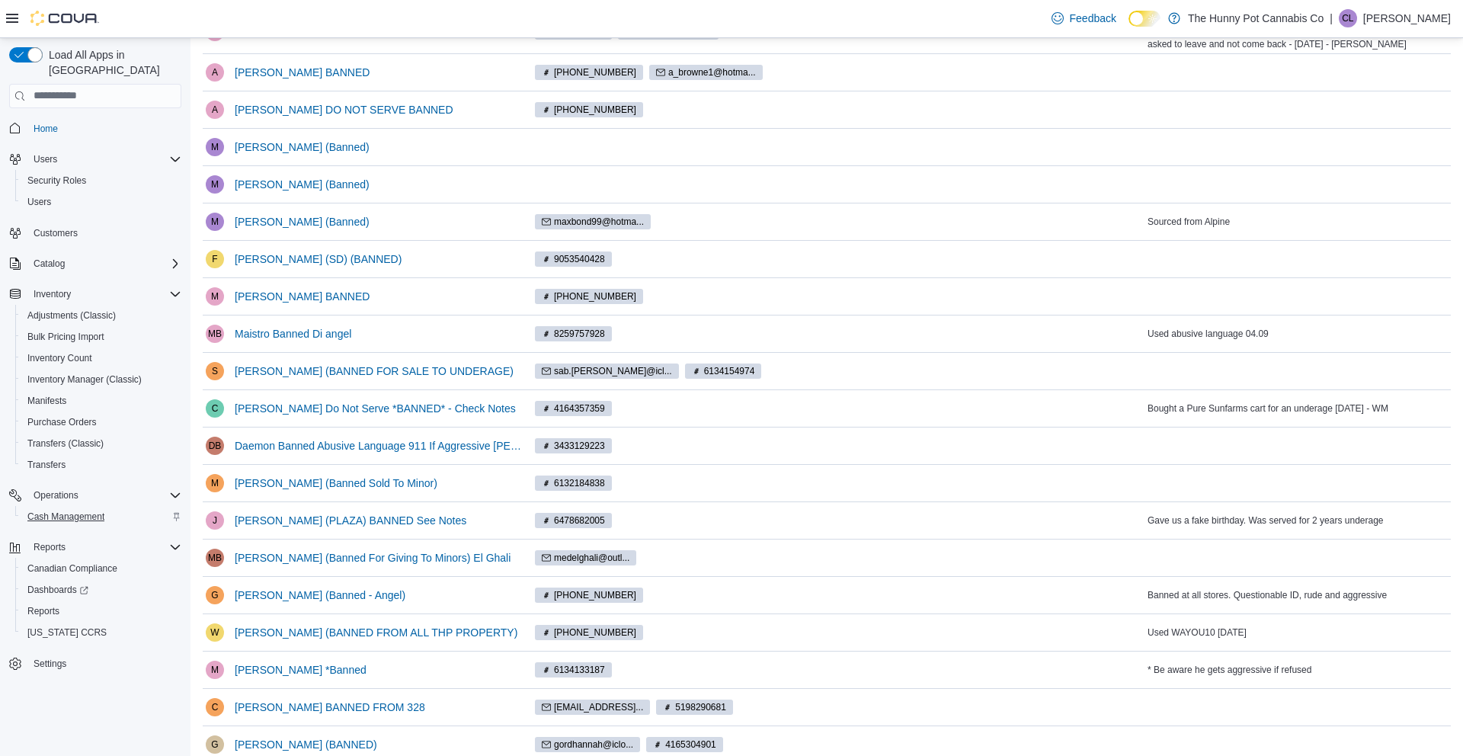
scroll to position [494, 0]
click at [332, 478] on span "[PERSON_NAME] (Banned Sold To Minor)" at bounding box center [336, 481] width 203 height 15
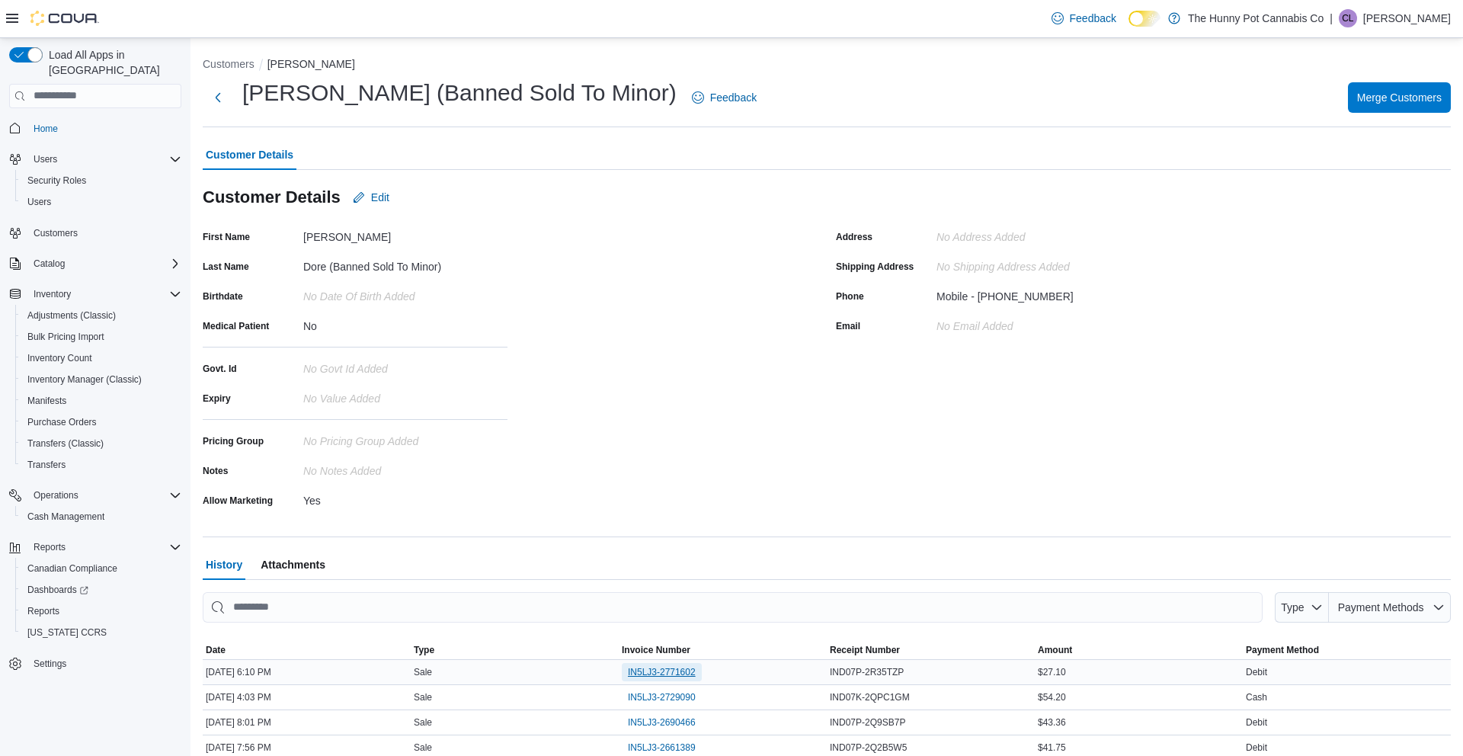
click at [659, 667] on span "IN5LJ3-2771602" at bounding box center [662, 672] width 68 height 12
